Goal: Information Seeking & Learning: Find specific fact

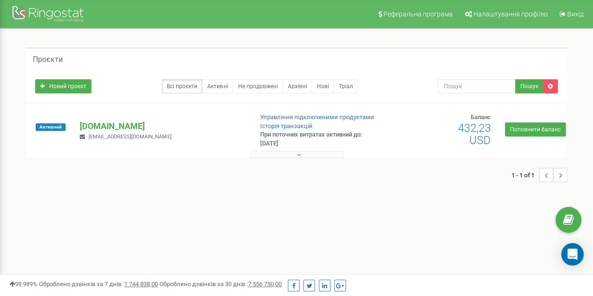
click at [292, 150] on div at bounding box center [296, 152] width 537 height 9
click at [292, 151] on button at bounding box center [297, 154] width 94 height 7
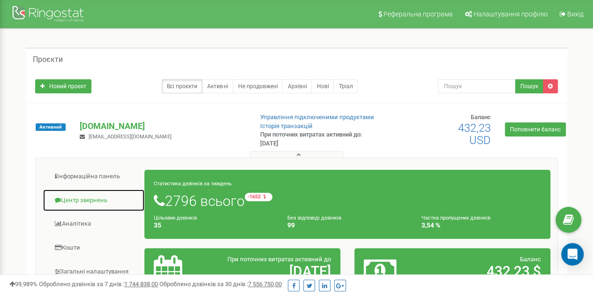
click at [86, 198] on link "Центр звернень" at bounding box center [94, 200] width 102 height 23
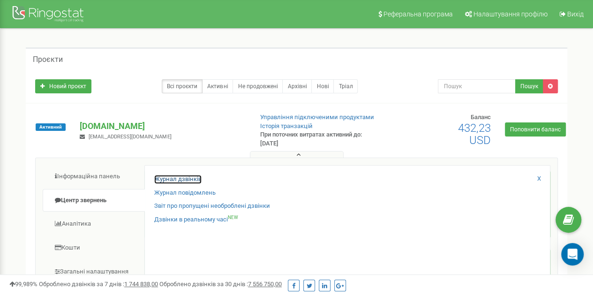
click at [186, 180] on link "Журнал дзвінків" at bounding box center [177, 179] width 47 height 9
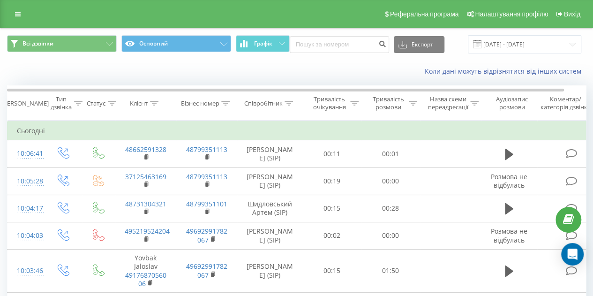
click at [225, 103] on icon at bounding box center [226, 103] width 8 height 5
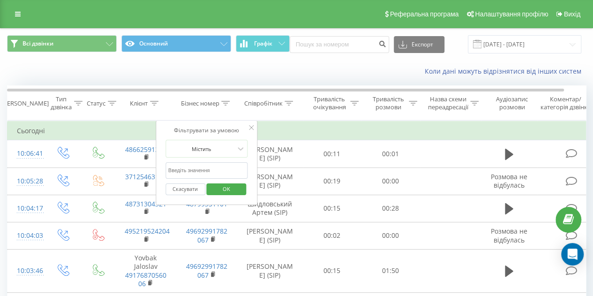
click at [158, 102] on icon at bounding box center [154, 103] width 8 height 5
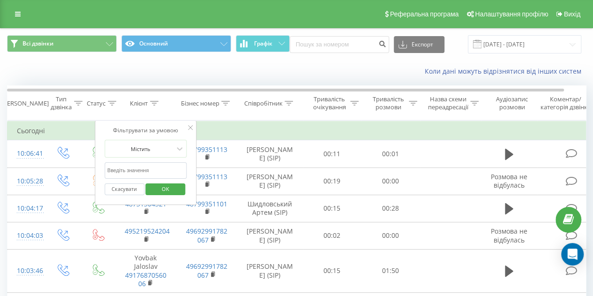
click at [157, 102] on icon at bounding box center [154, 103] width 8 height 5
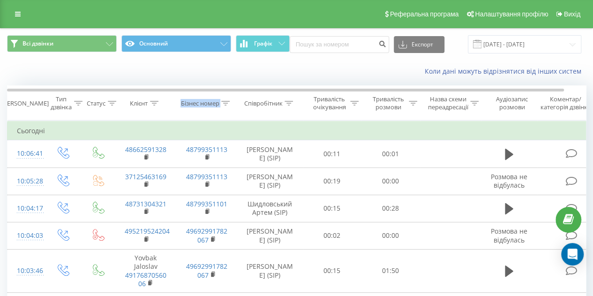
click at [157, 102] on icon at bounding box center [154, 103] width 8 height 5
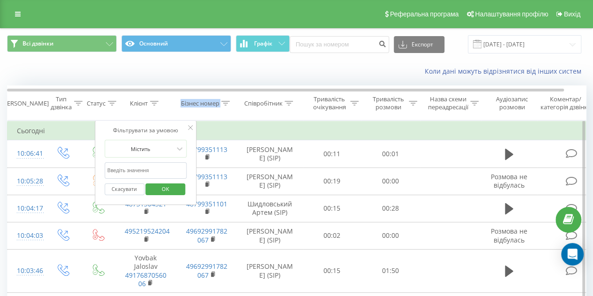
click at [155, 174] on input "text" at bounding box center [146, 170] width 83 height 16
paste input "+49 1577 1252182"
click at [165, 188] on span "OK" at bounding box center [165, 188] width 26 height 15
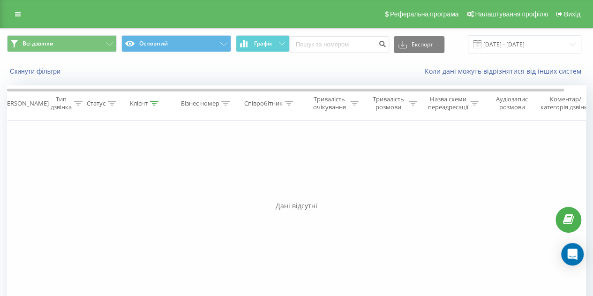
click at [144, 100] on div "Клієнт" at bounding box center [139, 103] width 18 height 8
click at [112, 168] on input "+49 1577 1252182" at bounding box center [146, 170] width 83 height 16
click at [111, 169] on input "+49 1577 1252182" at bounding box center [146, 170] width 83 height 16
click button "OK" at bounding box center [166, 189] width 40 height 12
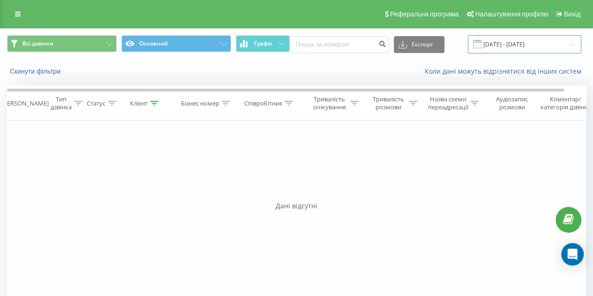
click at [500, 44] on input "20.07.2025 - 20.08.2025" at bounding box center [524, 44] width 113 height 18
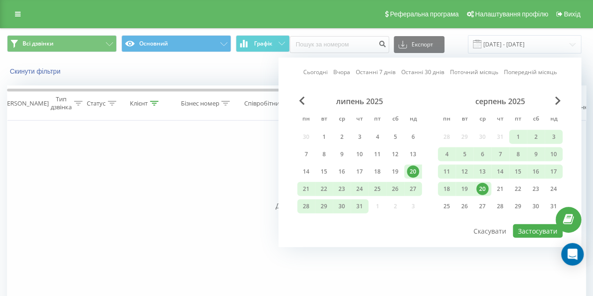
click at [185, 157] on div "Фільтрувати за умовою Дорівнює Введіть значення Скасувати OK Фільтрувати за умо…" at bounding box center [296, 225] width 579 height 211
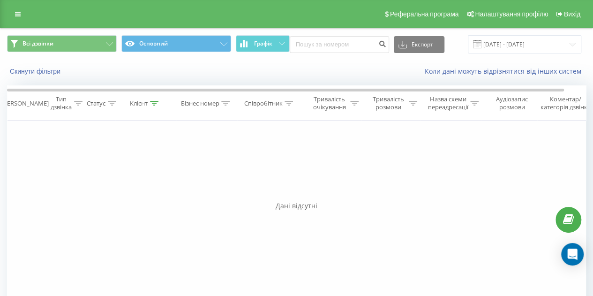
click at [153, 99] on div at bounding box center [154, 103] width 8 height 8
click at [152, 176] on input "49 1577 1252182" at bounding box center [146, 170] width 83 height 16
click at [128, 170] on input "49 1577 1252182" at bounding box center [146, 170] width 83 height 16
click at [115, 167] on input "49 15771252182" at bounding box center [146, 170] width 83 height 16
type input "4915771252182"
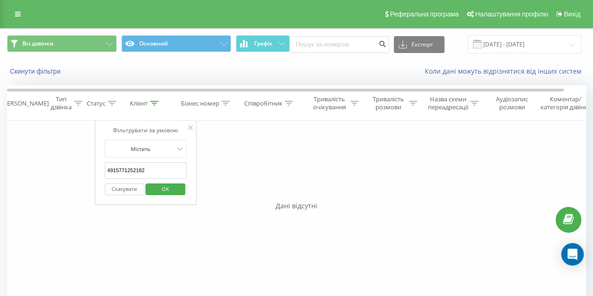
click at [165, 183] on span "OK" at bounding box center [165, 188] width 26 height 15
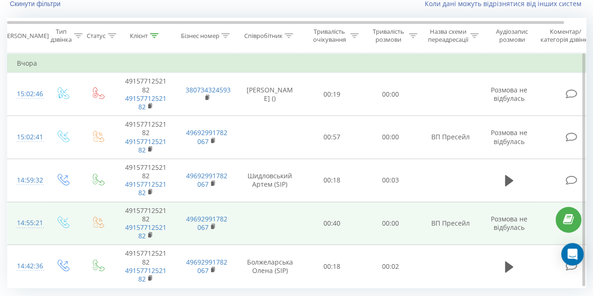
scroll to position [93, 0]
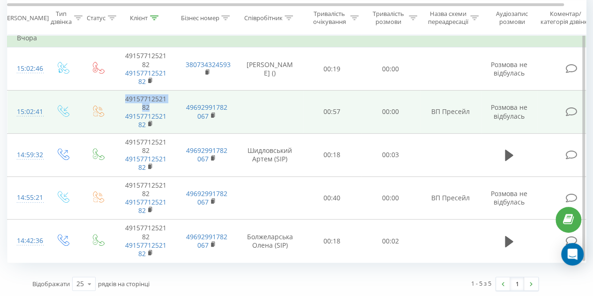
drag, startPoint x: 126, startPoint y: 96, endPoint x: 158, endPoint y: 104, distance: 33.0
click at [158, 104] on td "4915771252182 4915771252182" at bounding box center [145, 111] width 61 height 43
copy td "4915771252182"
